Goal: Task Accomplishment & Management: Manage account settings

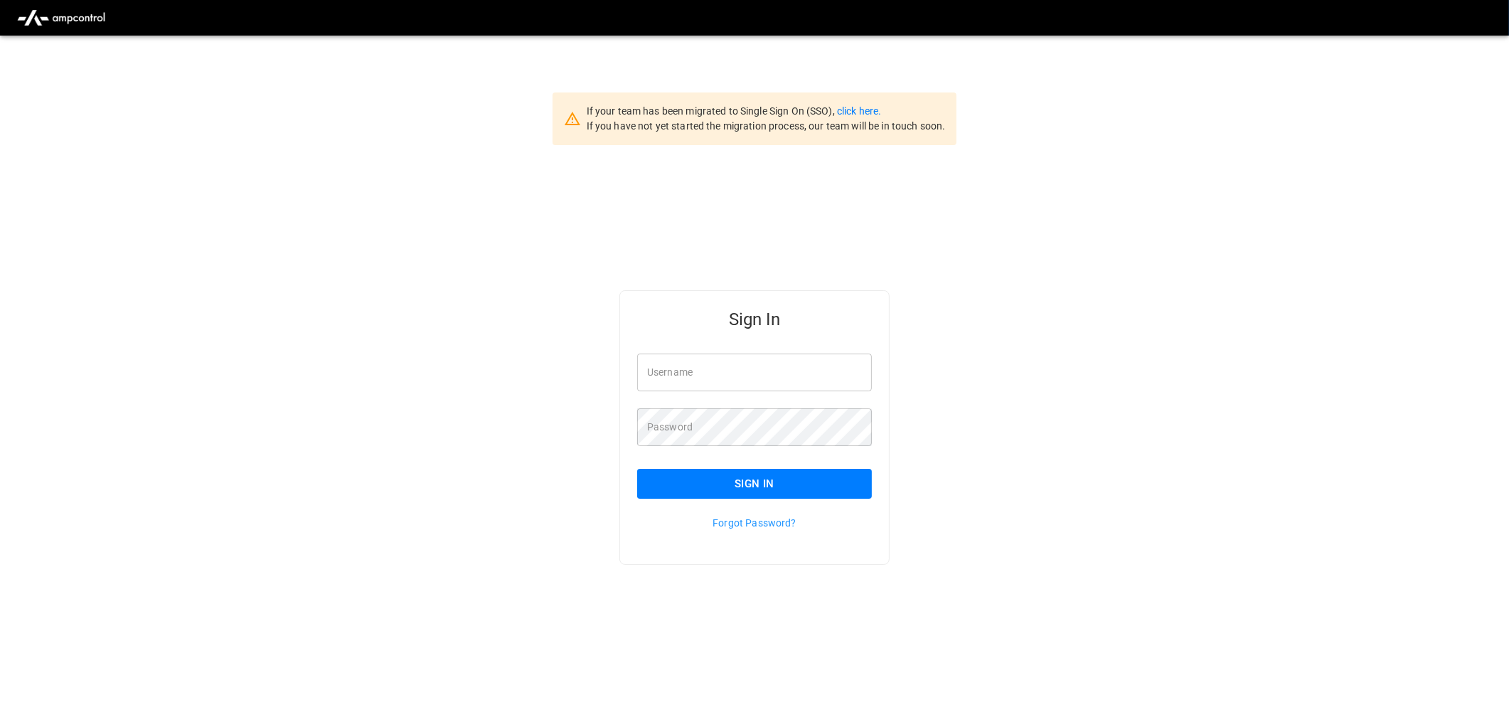
click at [772, 365] on input "Username" at bounding box center [754, 372] width 235 height 38
type input "**********"
click at [771, 484] on button "Sign In" at bounding box center [754, 484] width 235 height 30
